Goal: Check status: Check status

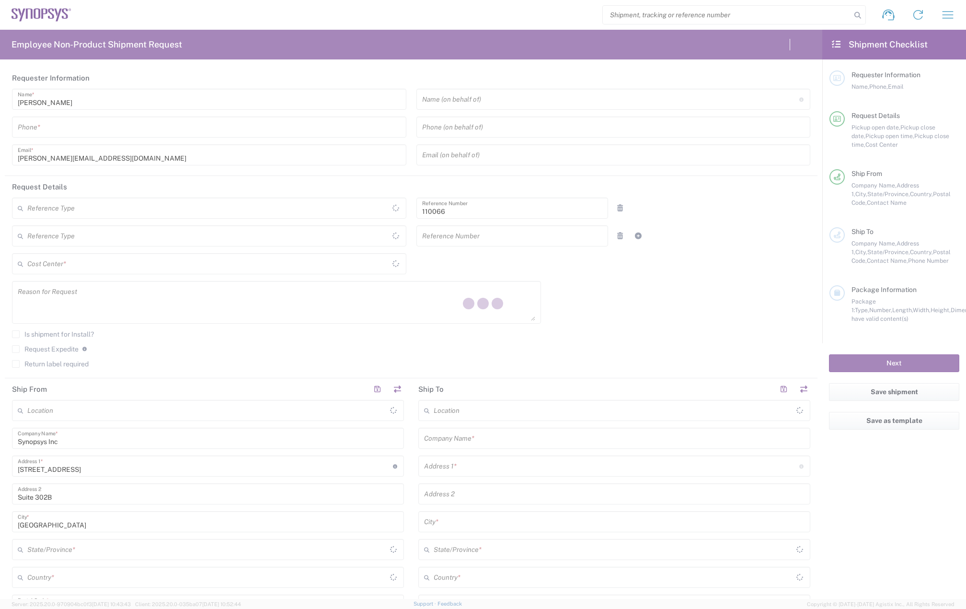
type input "Department"
type input "US01, CIO, IT, ESS2 110066"
type input "[US_STATE]"
type input "[GEOGRAPHIC_DATA]"
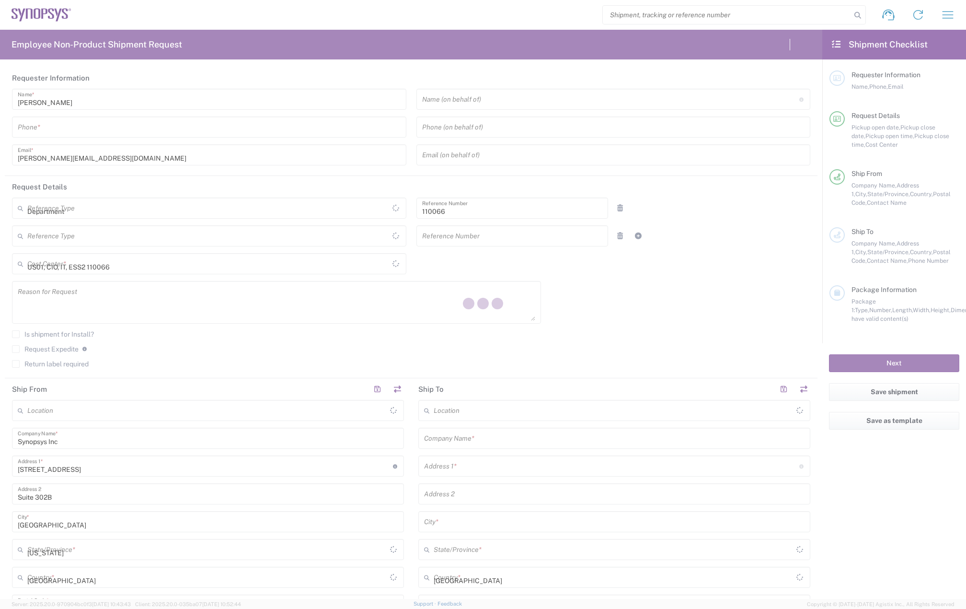
type input "Delivered at Place"
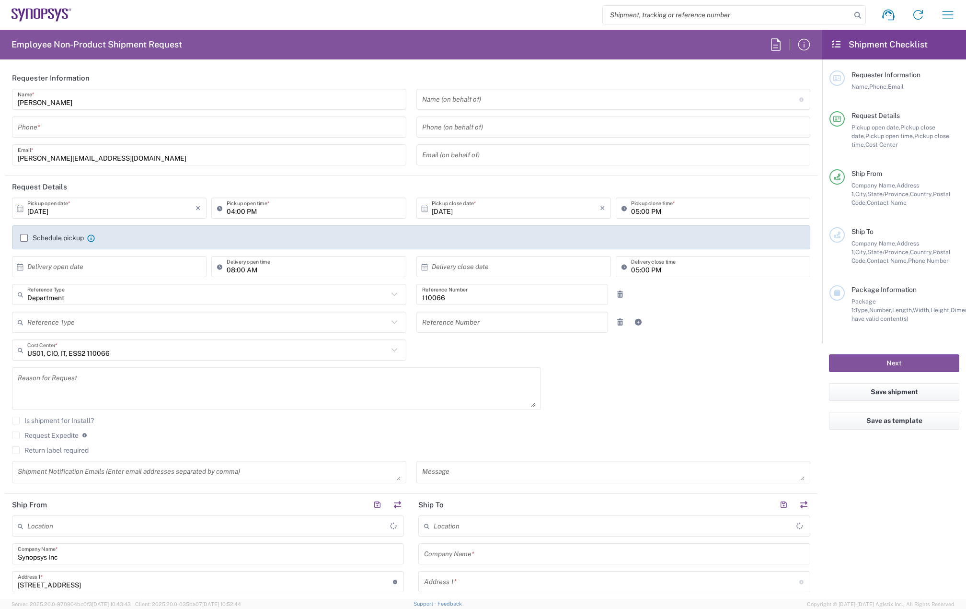
type input "Marlboro US04"
click at [110, 124] on input "tel" at bounding box center [209, 127] width 383 height 17
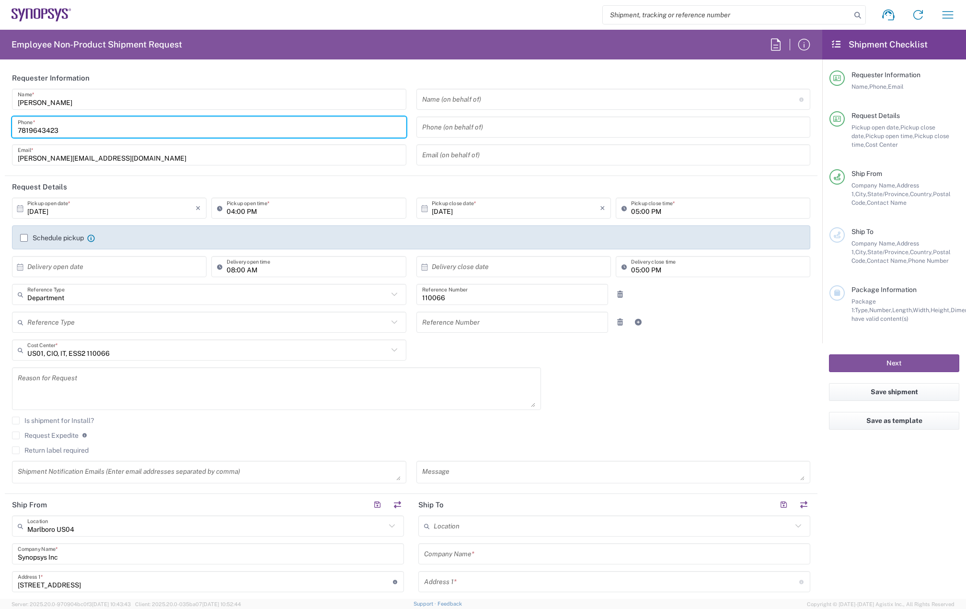
type input "7819643423"
click at [23, 234] on label "Schedule pickup" at bounding box center [52, 238] width 64 height 8
click at [24, 238] on input "Schedule pickup" at bounding box center [24, 238] width 0 height 0
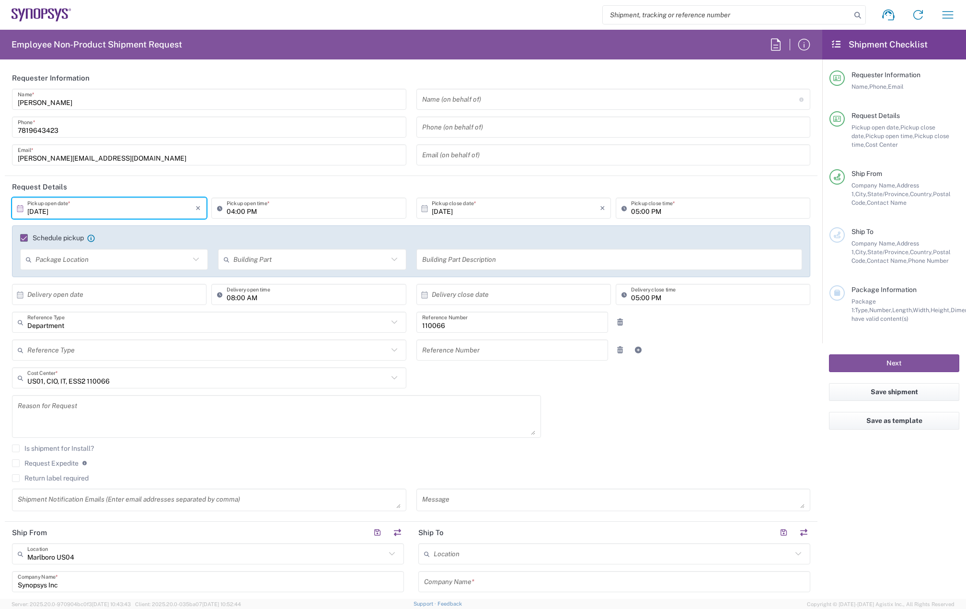
click at [65, 206] on input "[DATE]" at bounding box center [111, 208] width 168 height 17
drag, startPoint x: 135, startPoint y: 276, endPoint x: 134, endPoint y: 259, distance: 16.4
click at [134, 259] on span "3" at bounding box center [138, 254] width 14 height 13
type input "10/03/2025"
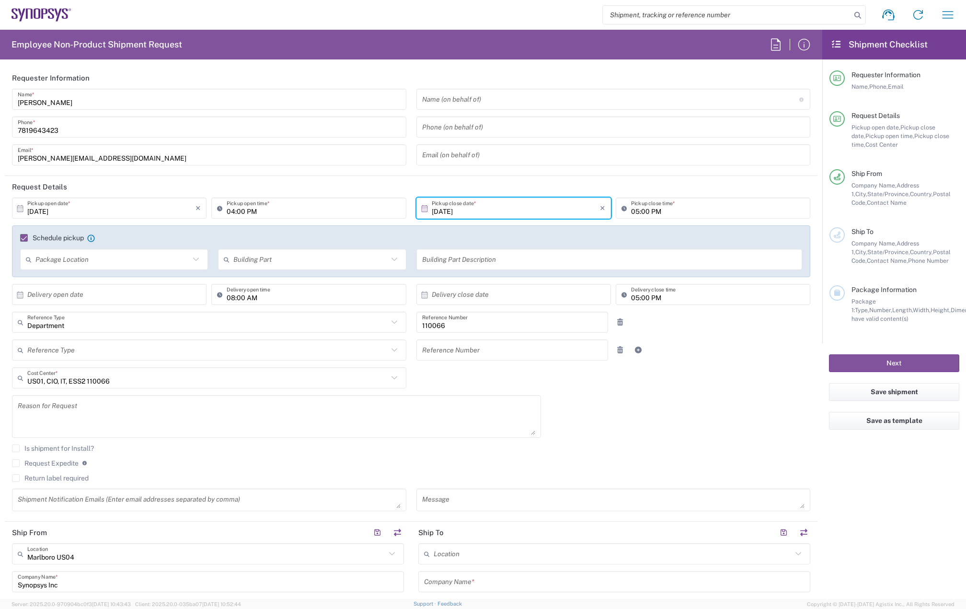
click at [230, 210] on input "04:00 PM" at bounding box center [313, 208] width 173 height 17
type input "12:00 PM"
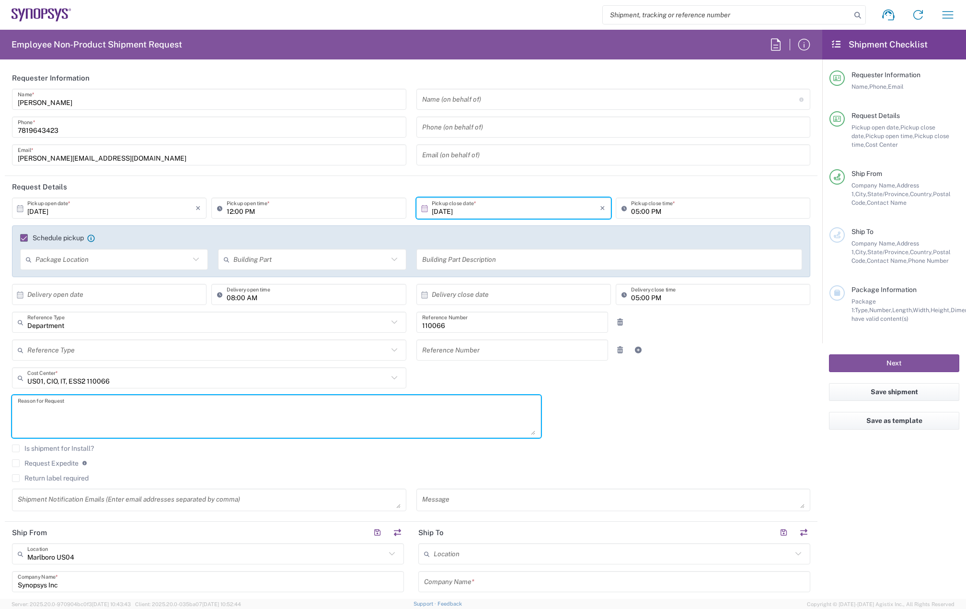
click at [118, 403] on textarea at bounding box center [277, 416] width 518 height 37
click at [113, 411] on textarea at bounding box center [277, 416] width 518 height 37
paste textarea "INC0924680"
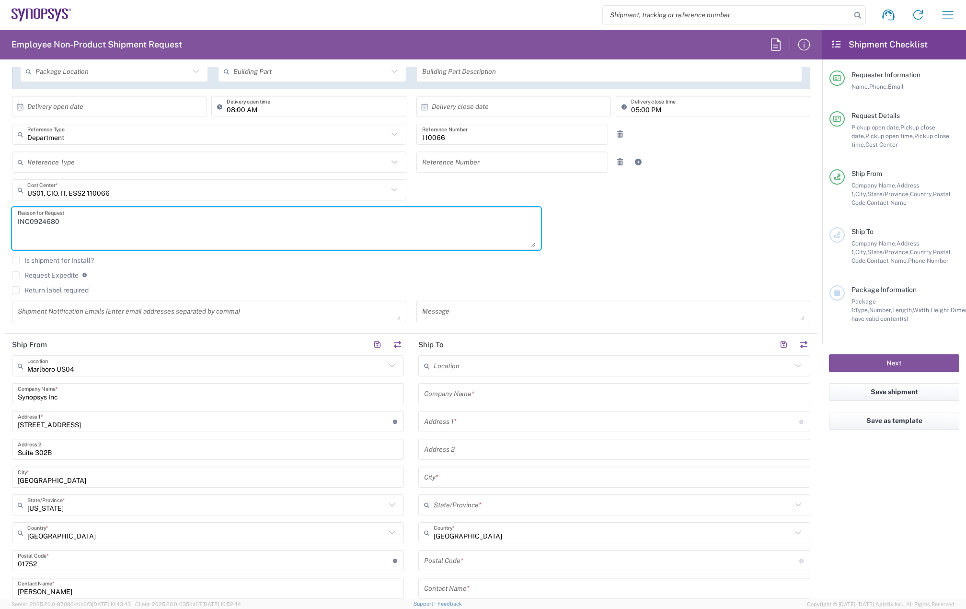
scroll to position [192, 0]
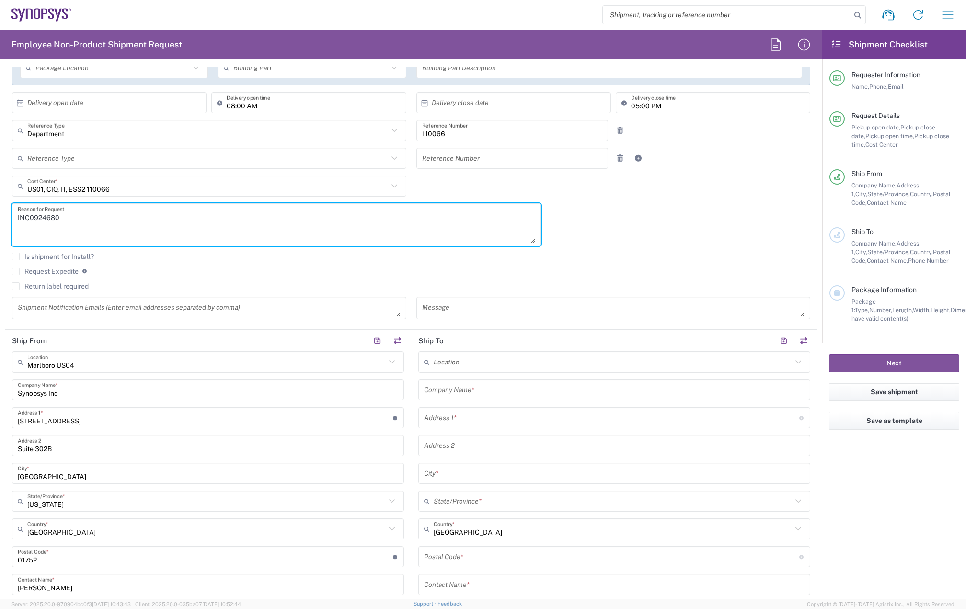
type textarea "INC0924680"
click at [104, 226] on textarea "INC0924680" at bounding box center [277, 224] width 518 height 37
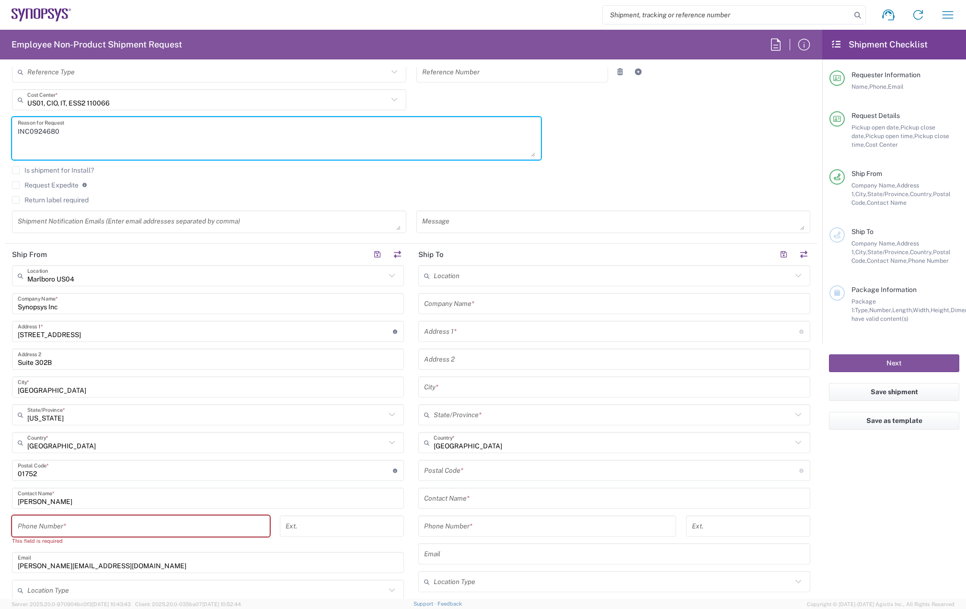
scroll to position [288, 0]
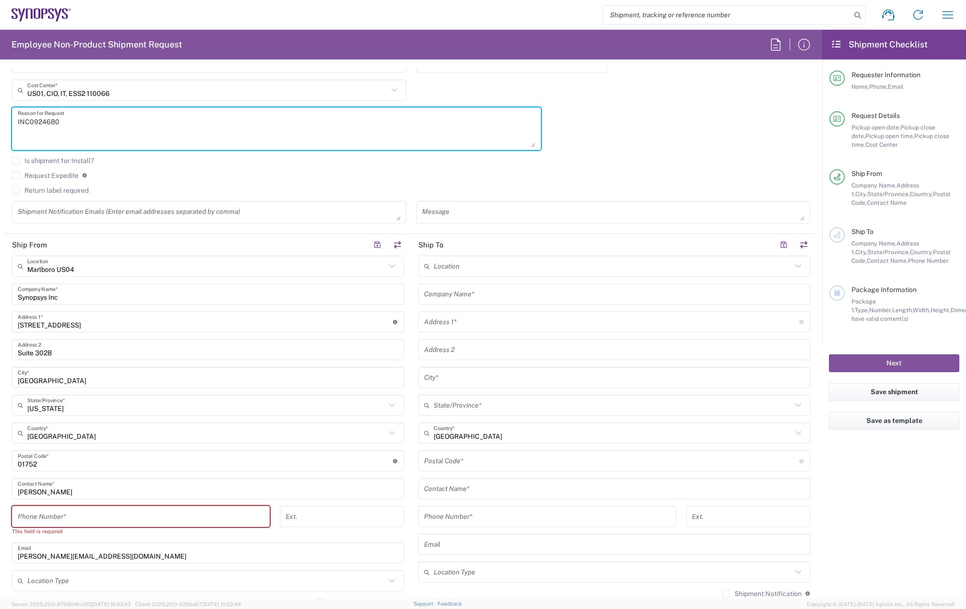
click at [452, 269] on input "text" at bounding box center [613, 266] width 358 height 17
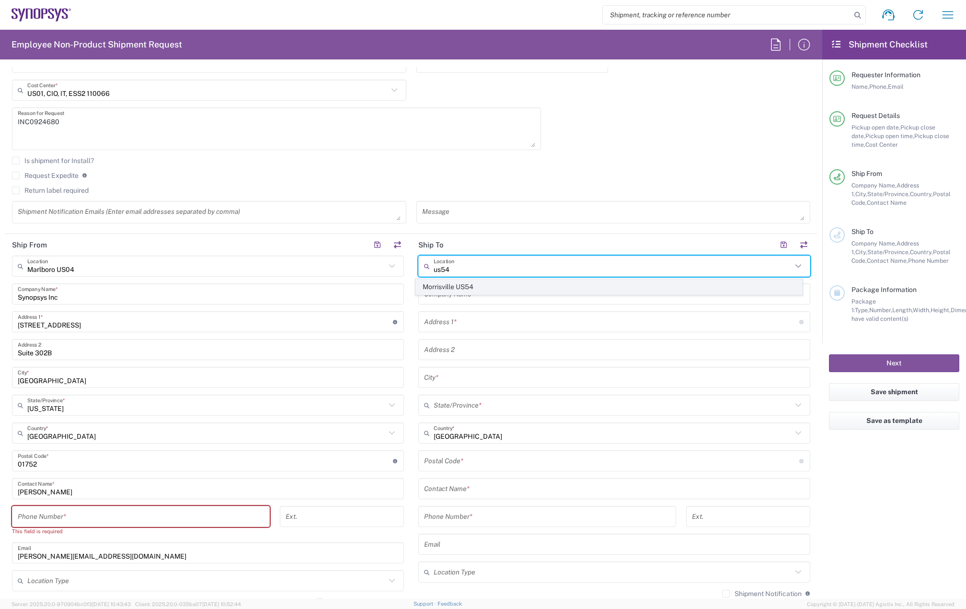
click at [450, 286] on span "Morrisville US54" at bounding box center [609, 286] width 387 height 15
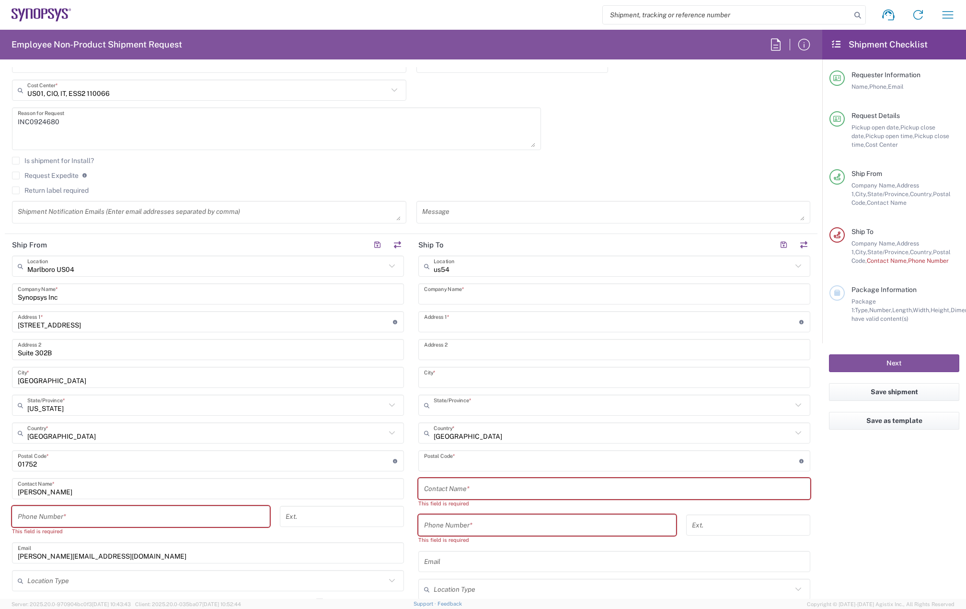
type input "Morrisville US54"
type input "Synopsys Inc"
type input "[STREET_ADDRESS][PERSON_NAME]"
type input "Suite 300"
type input "Morrisville"
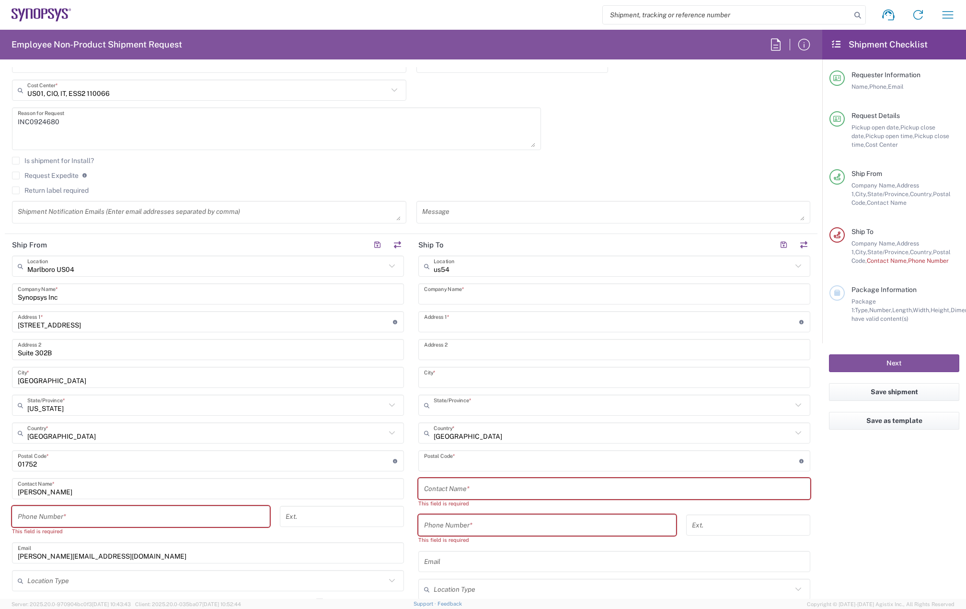
type input "[US_STATE]"
type input "27560"
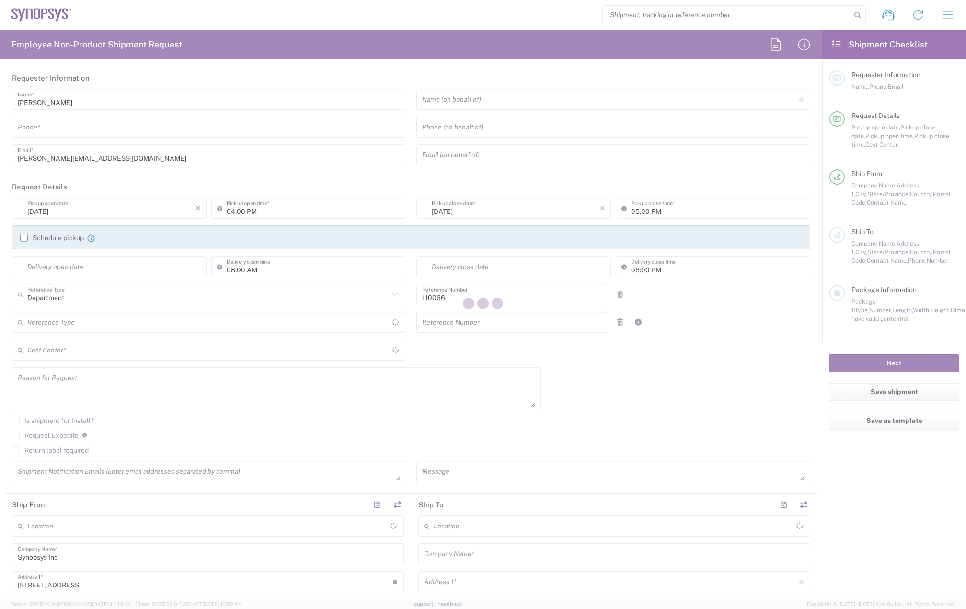
type input "US01, CIO, IT, ESS2 110066"
type input "[US_STATE]"
type input "[GEOGRAPHIC_DATA]"
type input "Delivered at Place"
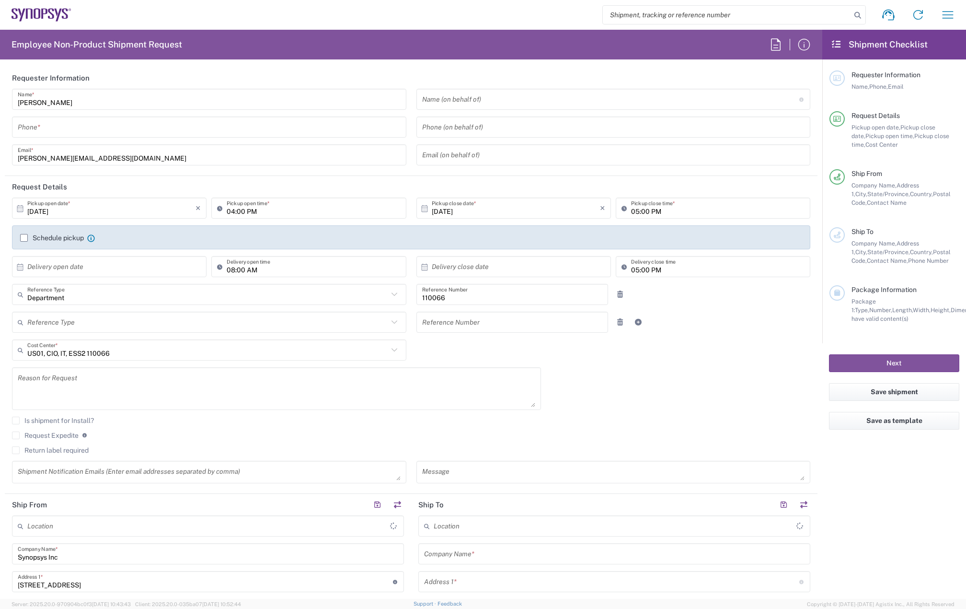
type input "[GEOGRAPHIC_DATA]"
type input "Marlboro US04"
click at [950, 14] on icon "button" at bounding box center [947, 14] width 15 height 15
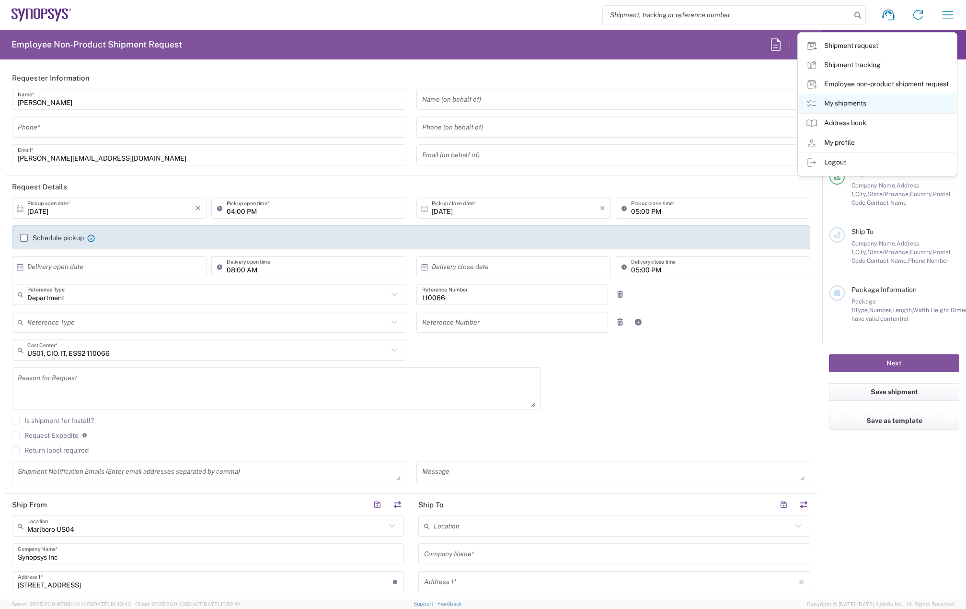
click at [879, 101] on link "My shipments" at bounding box center [877, 103] width 158 height 19
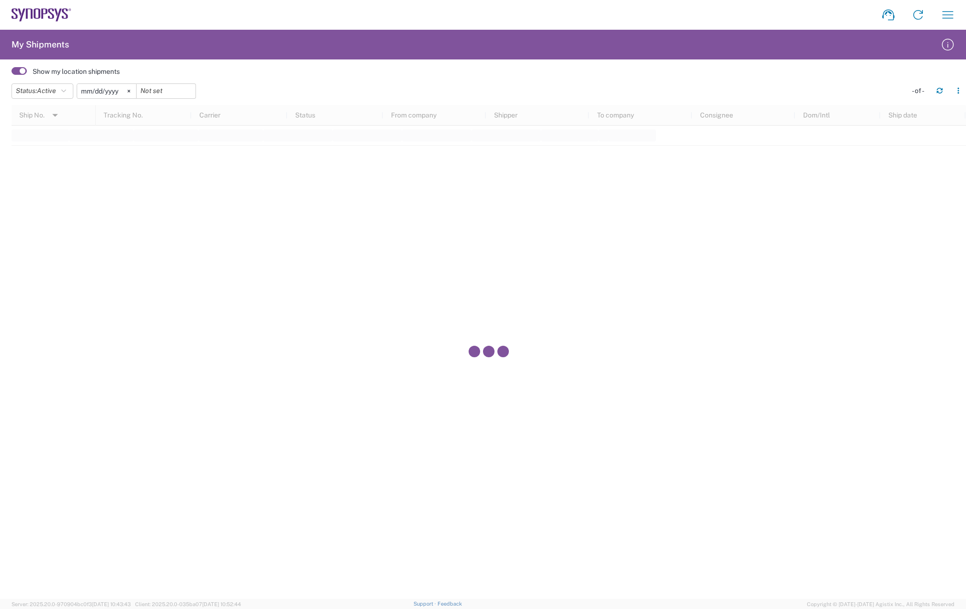
click at [20, 72] on span at bounding box center [19, 71] width 15 height 8
click at [12, 74] on input "checkbox" at bounding box center [12, 74] width 0 height 0
click at [66, 91] on icon "button" at bounding box center [63, 91] width 5 height 7
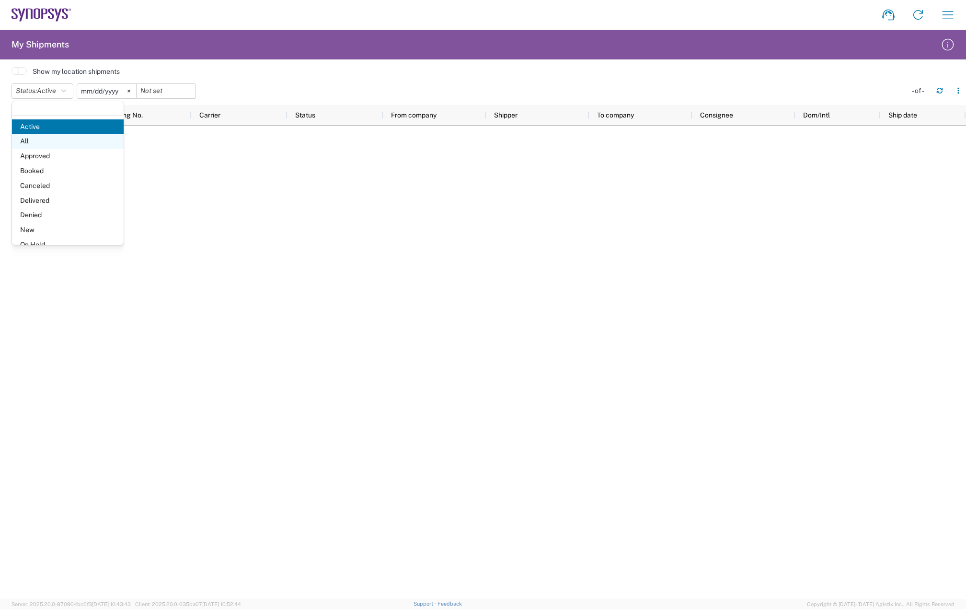
click at [45, 137] on span "All" at bounding box center [68, 141] width 112 height 15
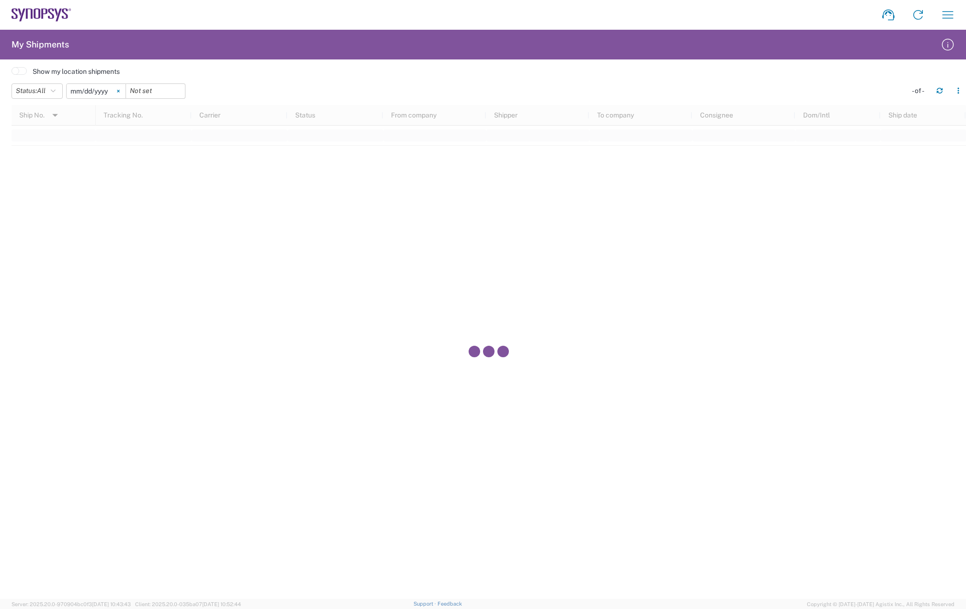
click at [119, 91] on icon at bounding box center [118, 91] width 2 height 2
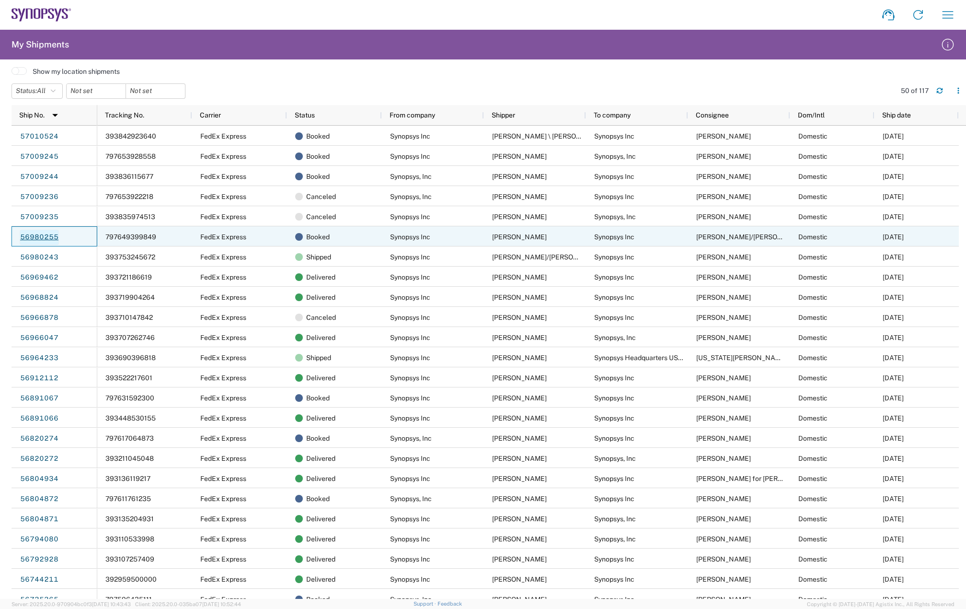
click at [42, 233] on link "56980255" at bounding box center [39, 237] width 39 height 15
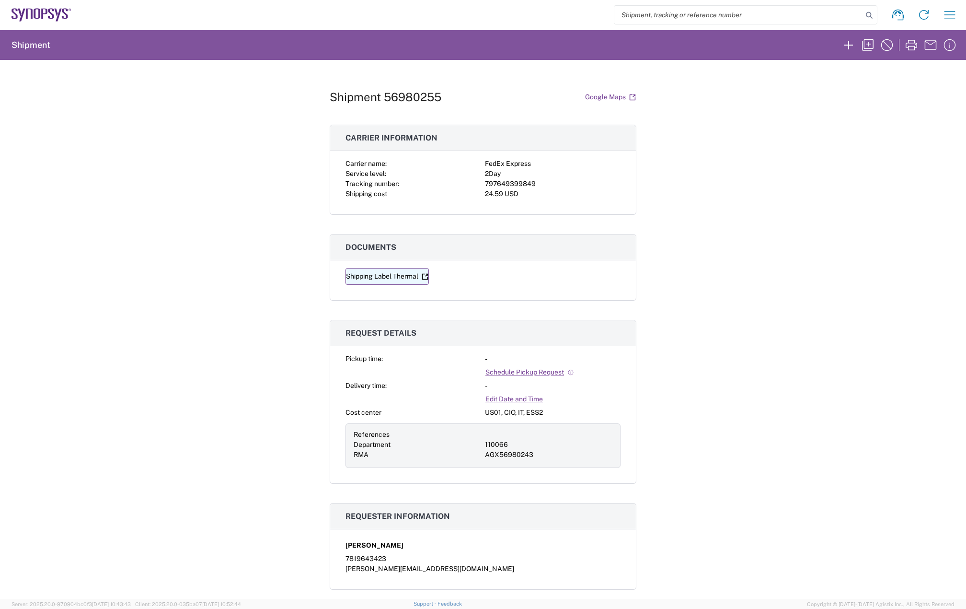
click at [382, 278] on link "Shipping Label Thermal" at bounding box center [386, 276] width 83 height 17
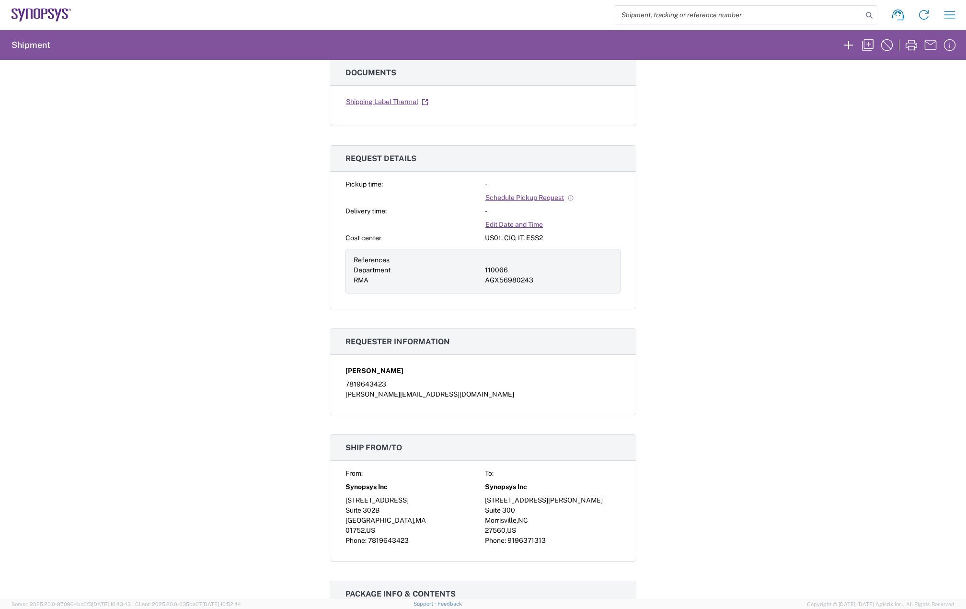
scroll to position [96, 0]
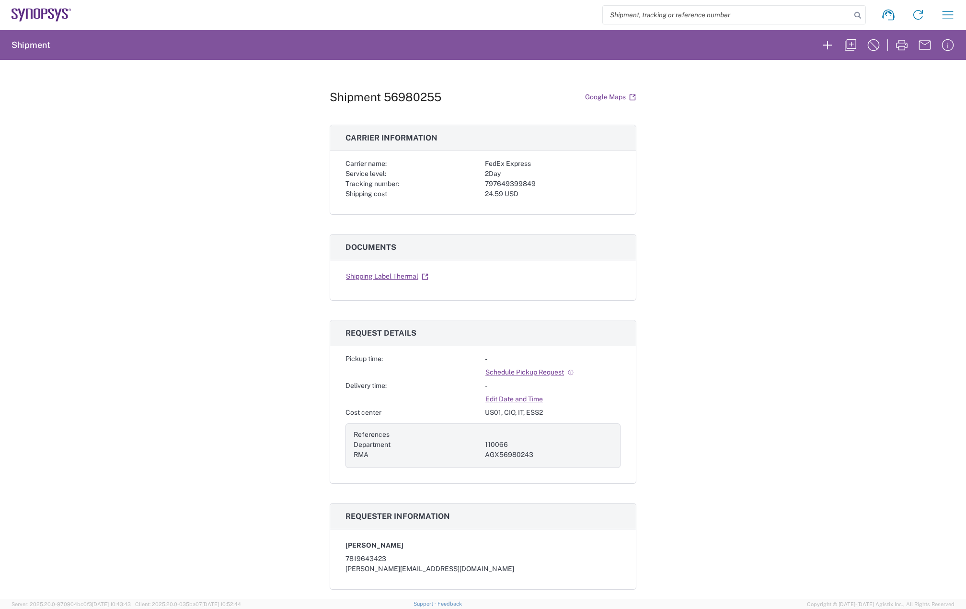
click at [522, 182] on div "797649399849" at bounding box center [553, 184] width 136 height 10
copy div "797649399849"
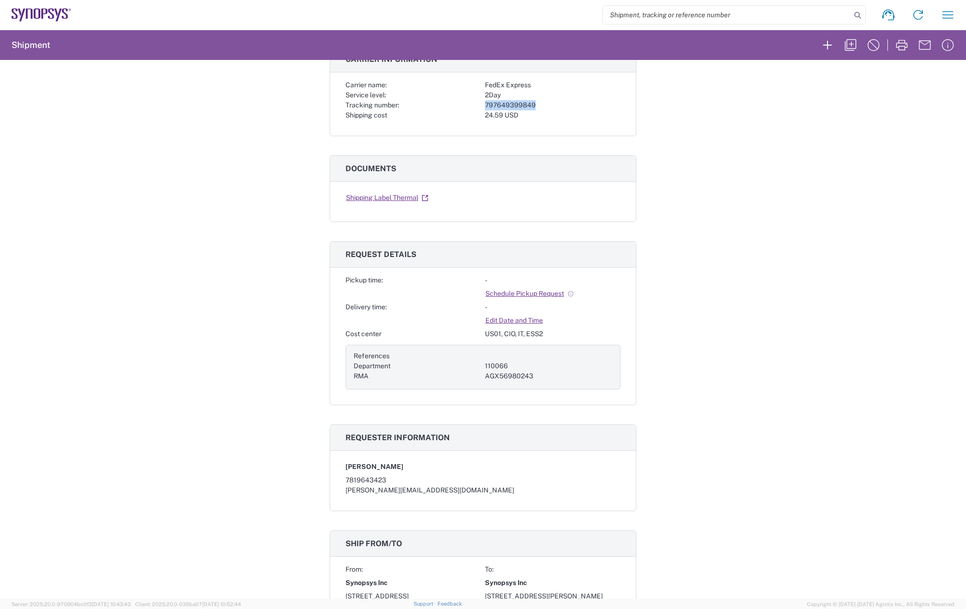
scroll to position [192, 0]
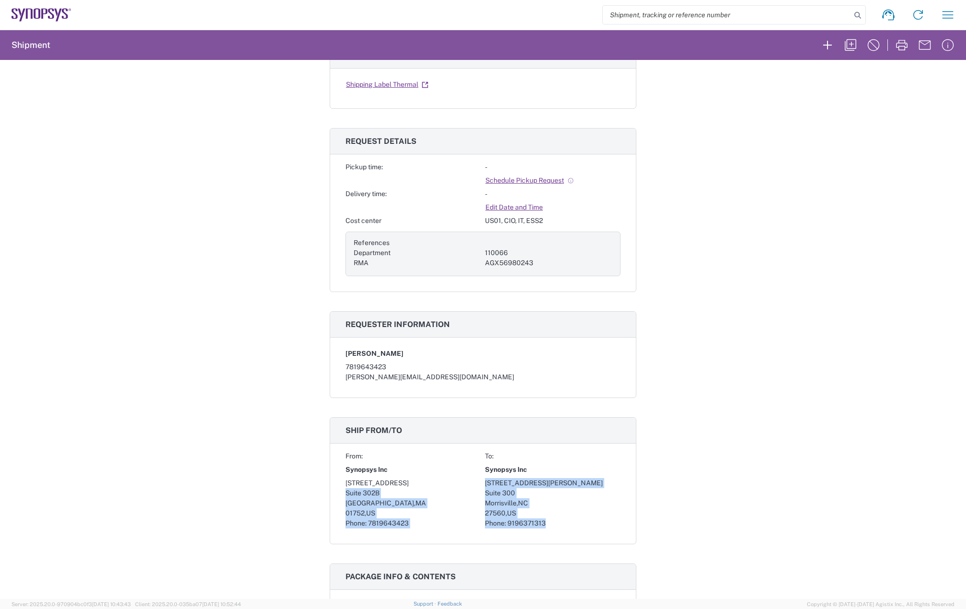
drag, startPoint x: 480, startPoint y: 481, endPoint x: 543, endPoint y: 520, distance: 74.1
click at [543, 520] on div "From: To: Synopsys Inc Synopsys Inc [STREET_ADDRESS][PERSON_NAME] Phone: [PHONE…" at bounding box center [482, 489] width 275 height 77
copy div "[STREET_ADDRESS][PERSON_NAME] Phone: [PHONE_NUMBER] Phone: [PHONE_NUMBER]"
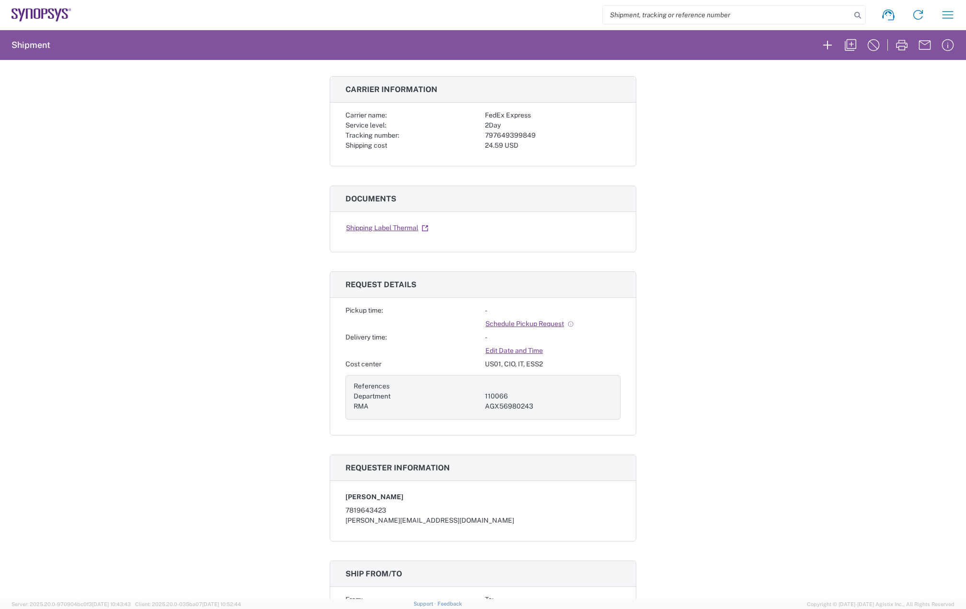
scroll to position [48, 0]
click at [937, 14] on button "button" at bounding box center [947, 14] width 23 height 23
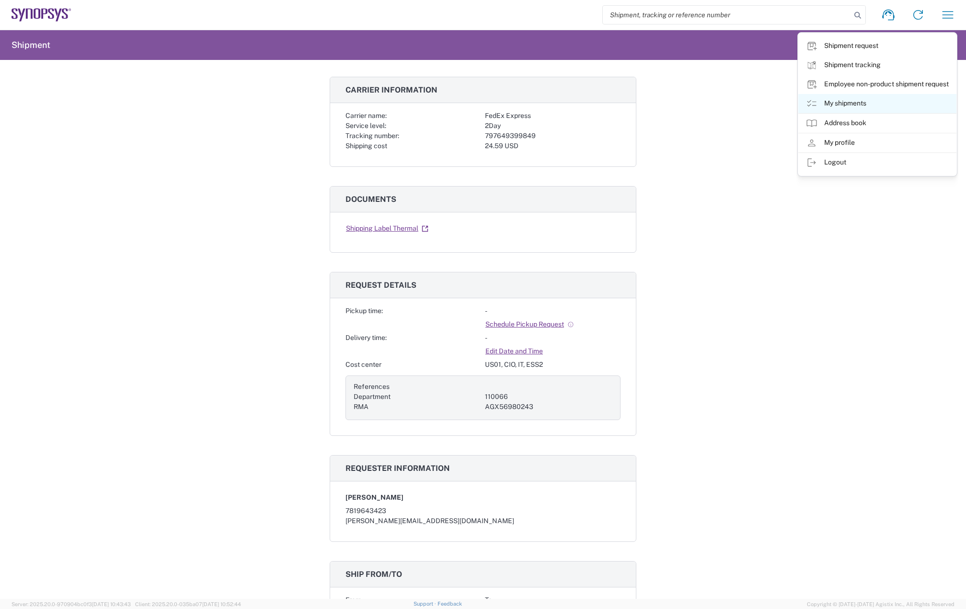
click at [880, 104] on link "My shipments" at bounding box center [877, 103] width 158 height 19
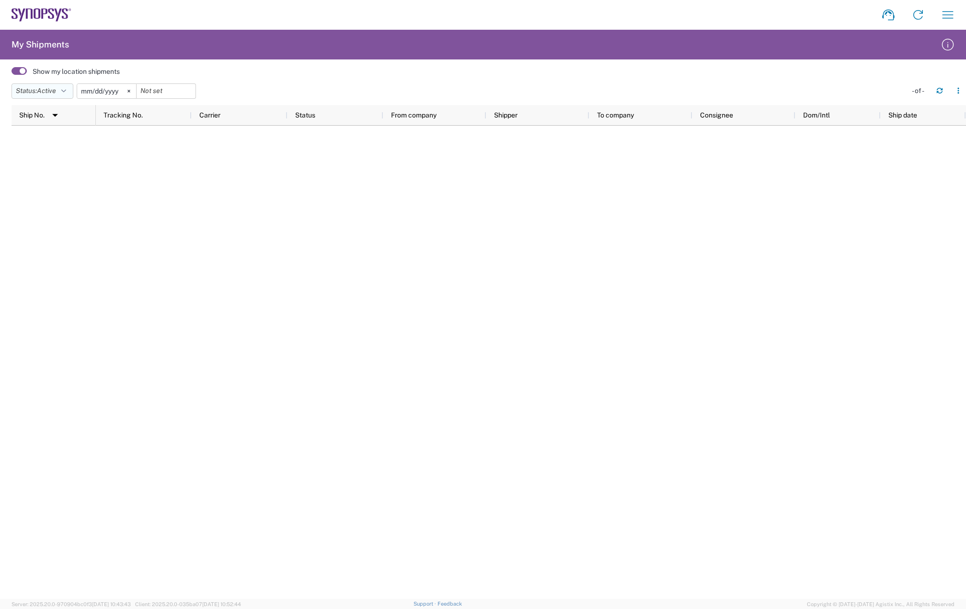
drag, startPoint x: 16, startPoint y: 70, endPoint x: 55, endPoint y: 86, distance: 42.1
click at [16, 70] on span at bounding box center [19, 71] width 15 height 8
click at [12, 74] on input "checkbox" at bounding box center [12, 74] width 0 height 0
click at [72, 94] on button "Status: Active" at bounding box center [43, 90] width 62 height 15
click at [34, 138] on span "All" at bounding box center [68, 141] width 112 height 15
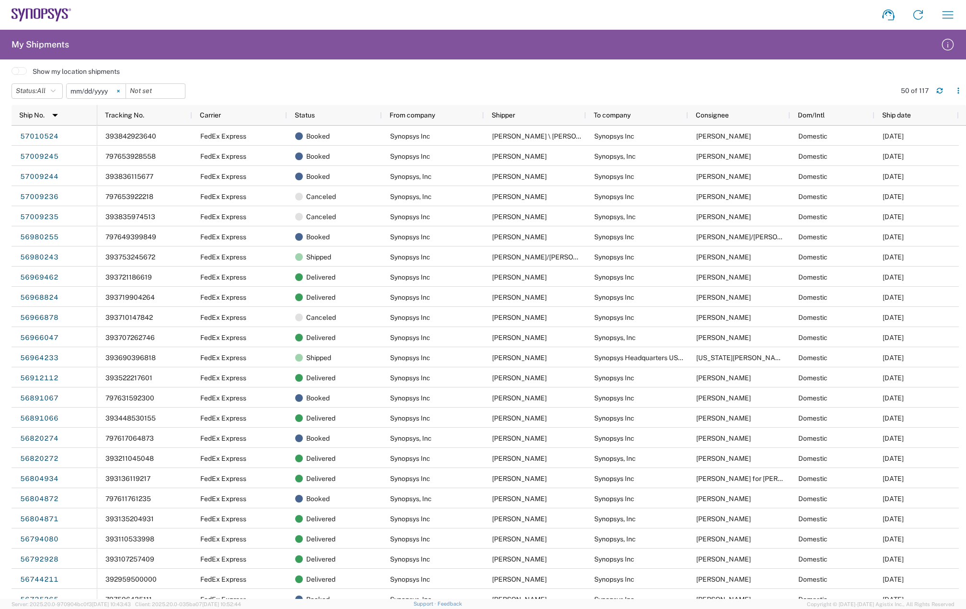
click at [119, 92] on icon at bounding box center [118, 91] width 2 height 2
